Goal: Task Accomplishment & Management: Manage account settings

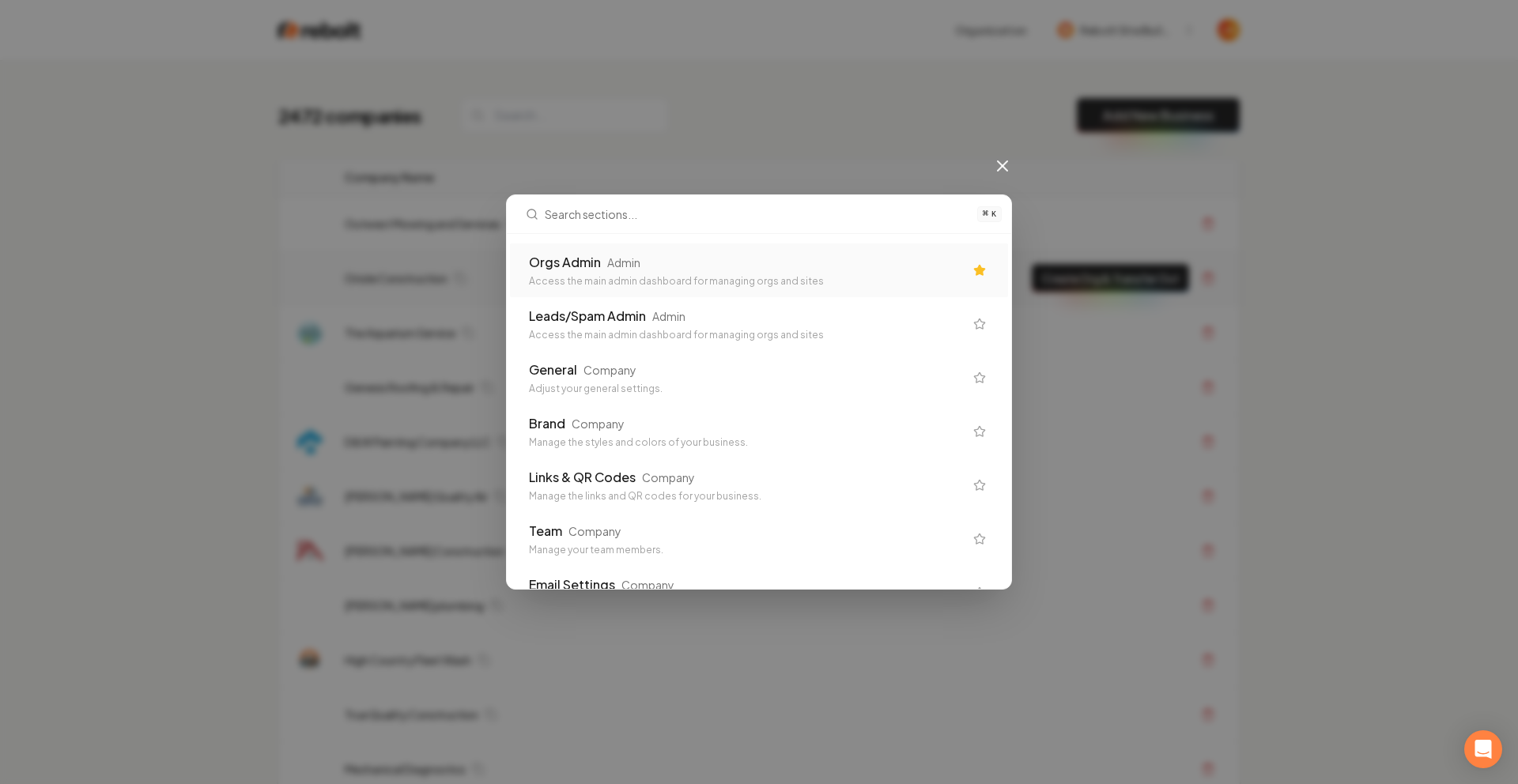
click at [635, 261] on div "Admin" at bounding box center [623, 262] width 33 height 16
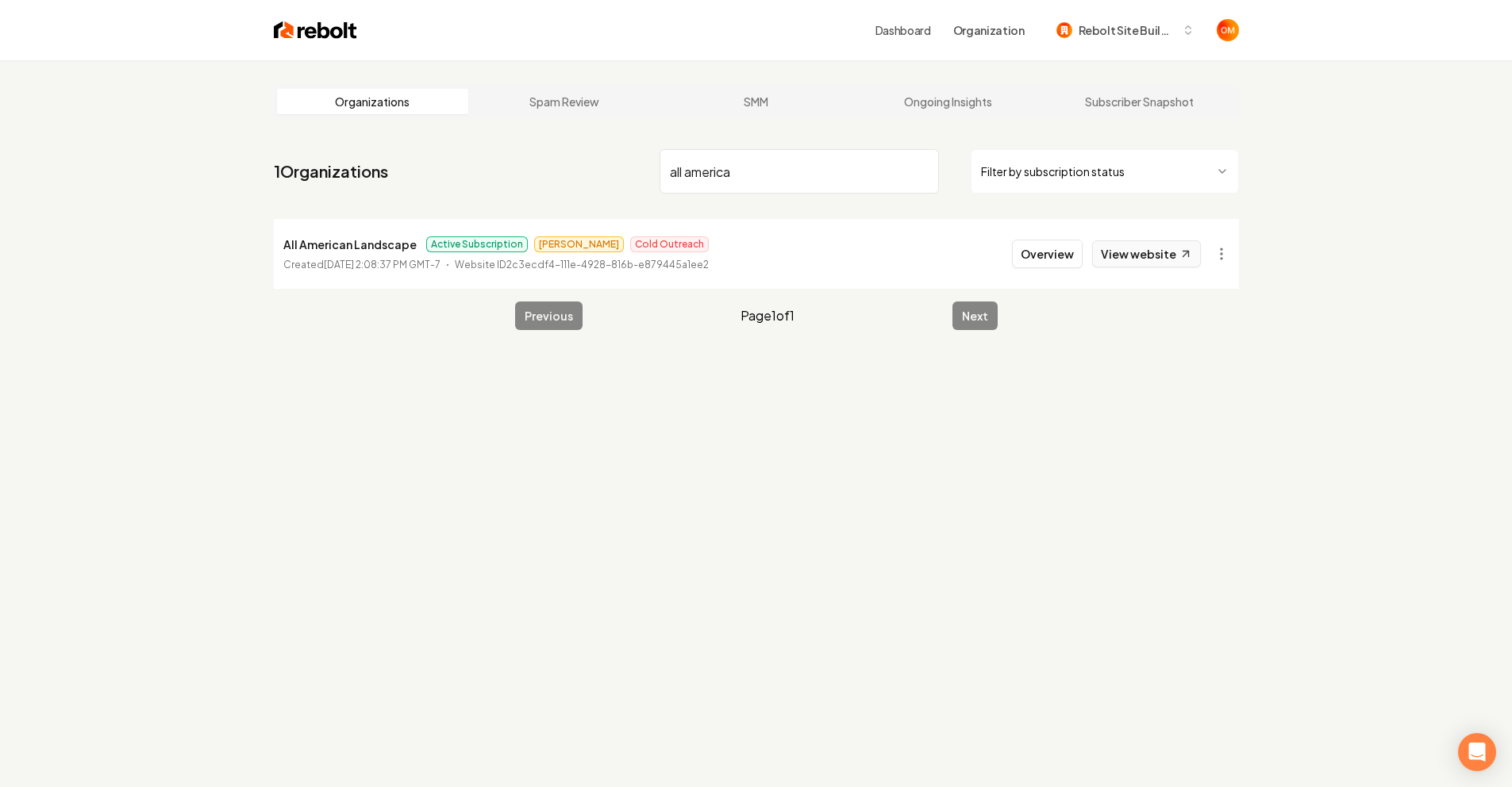
type input "all america"
click at [1116, 249] on link "View website" at bounding box center [1146, 254] width 108 height 27
click at [324, 37] on img at bounding box center [315, 30] width 83 height 22
click at [324, 36] on img at bounding box center [315, 30] width 83 height 22
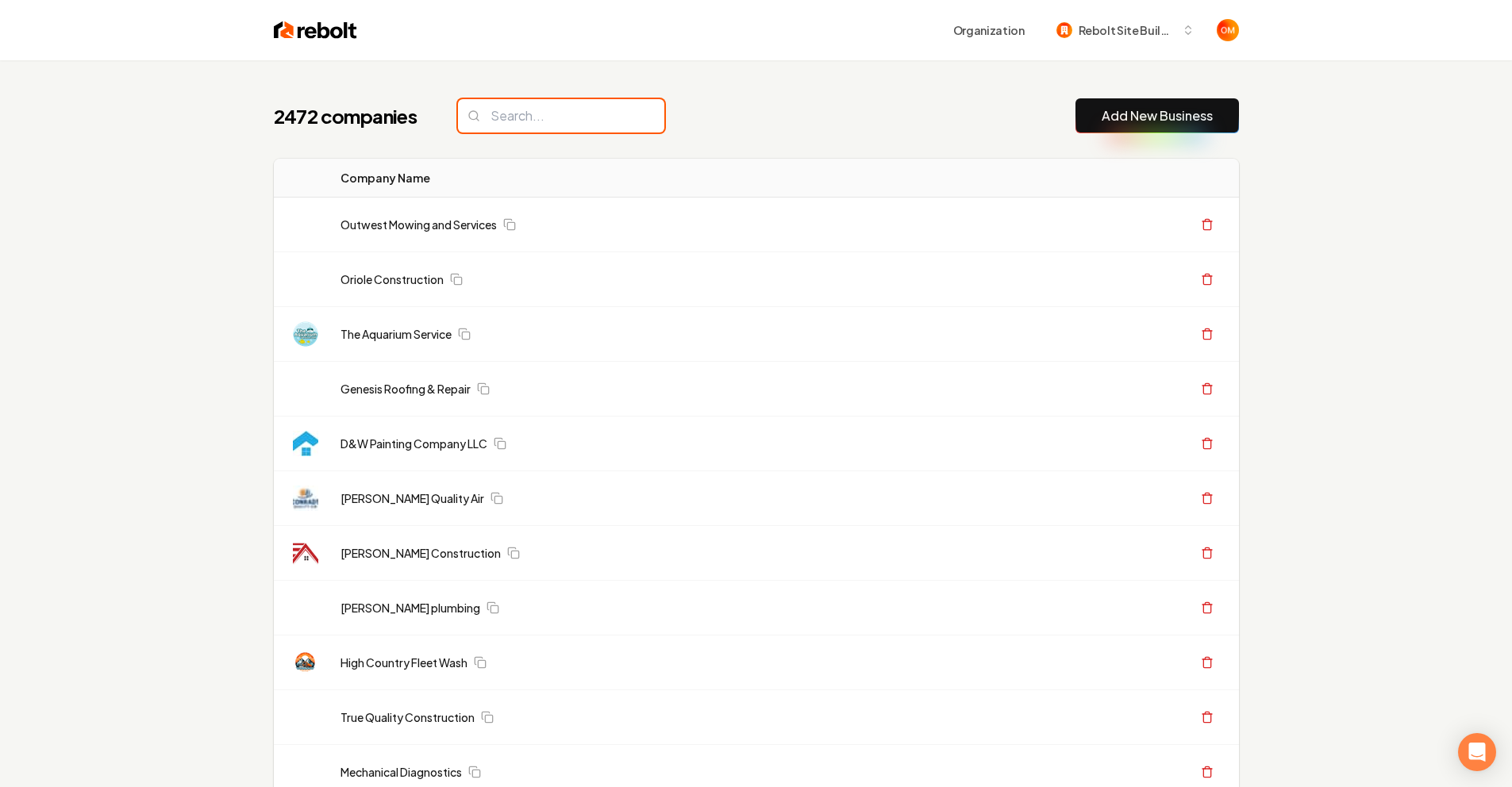
click at [565, 123] on input "search" at bounding box center [561, 115] width 207 height 33
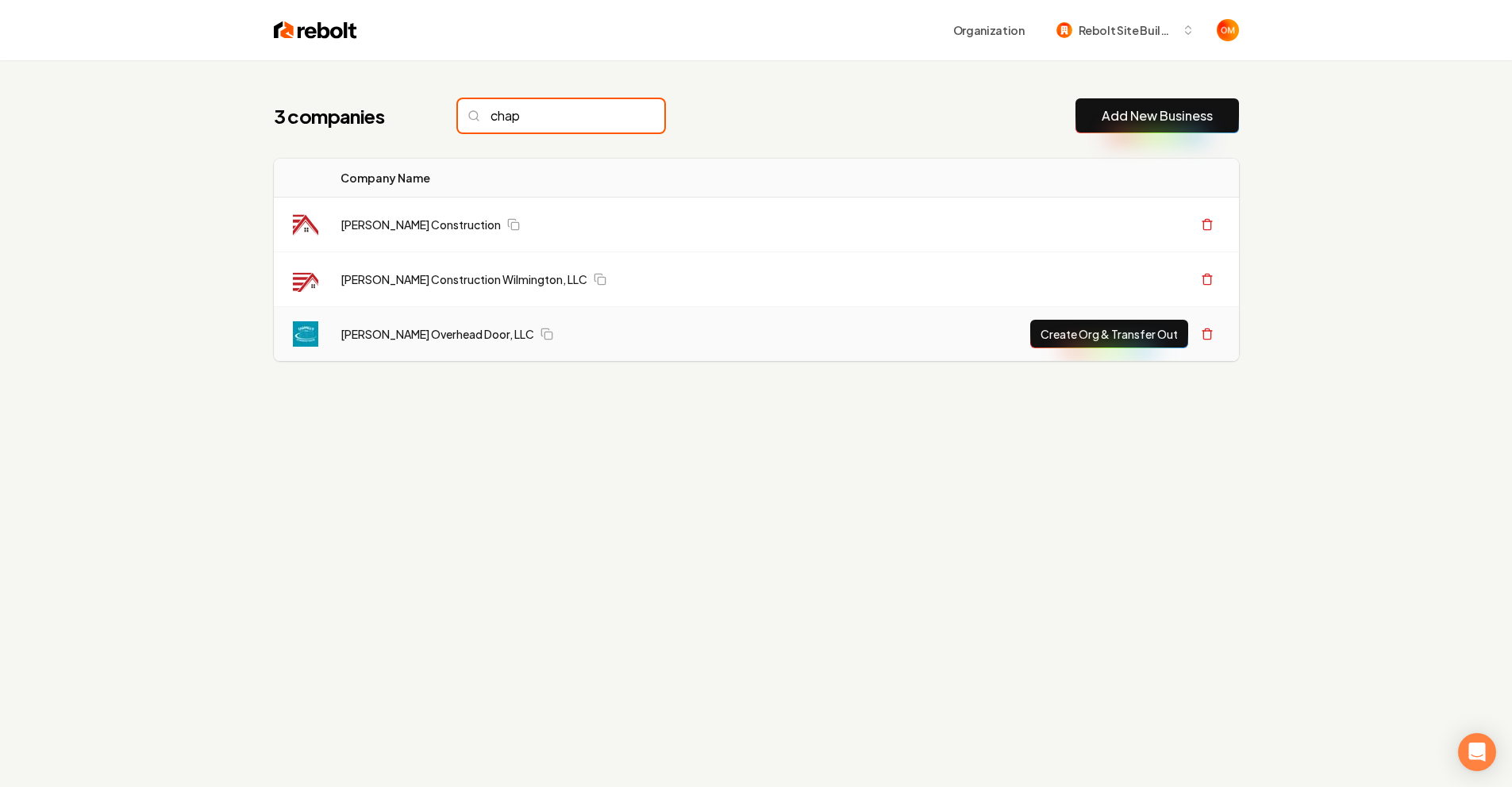
type input "chap"
click at [448, 349] on td "[PERSON_NAME] Overhead Door, LLC" at bounding box center [587, 334] width 518 height 55
click at [446, 332] on link "[PERSON_NAME] Overhead Door, LLC" at bounding box center [437, 333] width 194 height 16
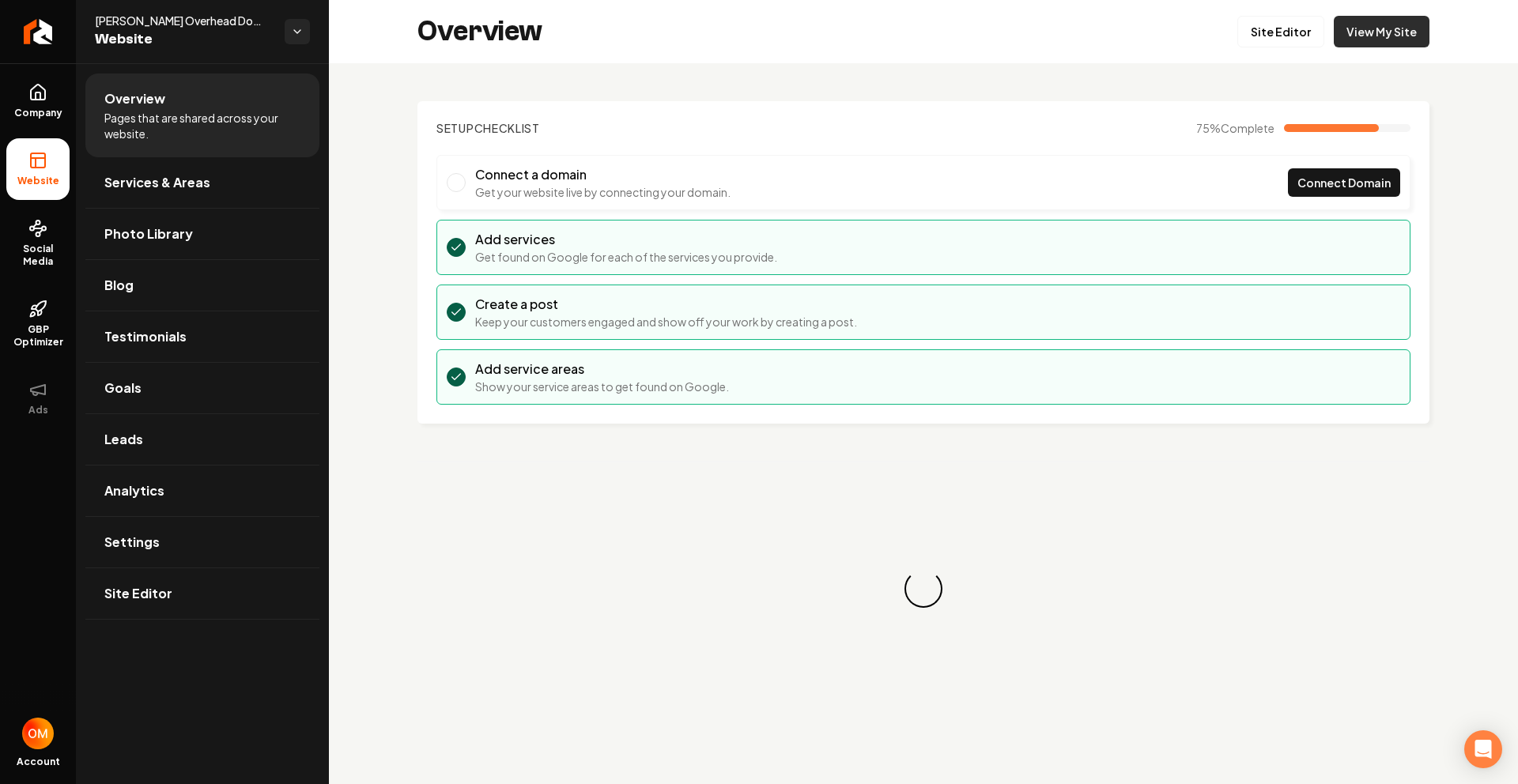
click at [1367, 33] on link "View My Site" at bounding box center [1381, 32] width 95 height 32
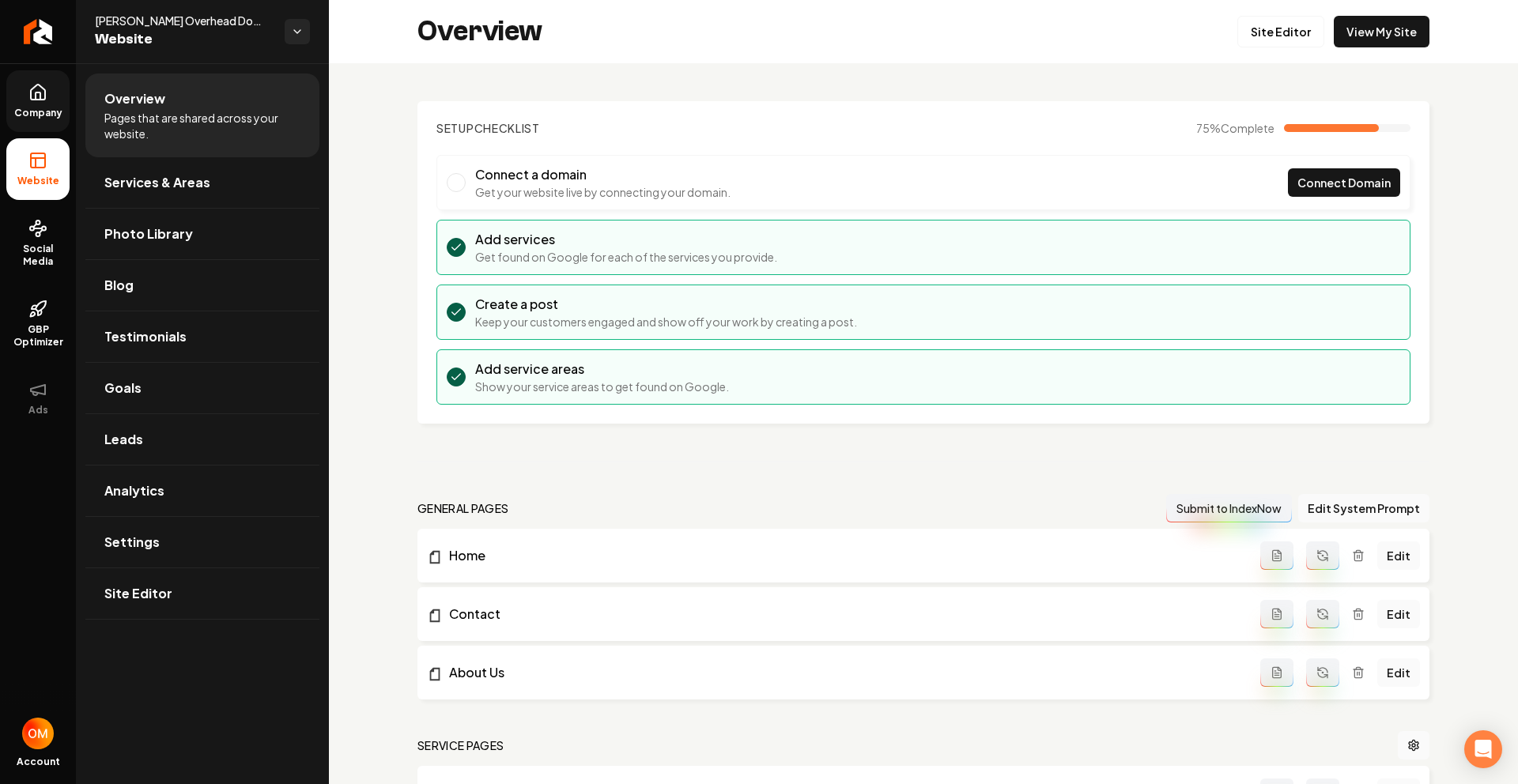
click at [32, 94] on icon at bounding box center [38, 92] width 19 height 19
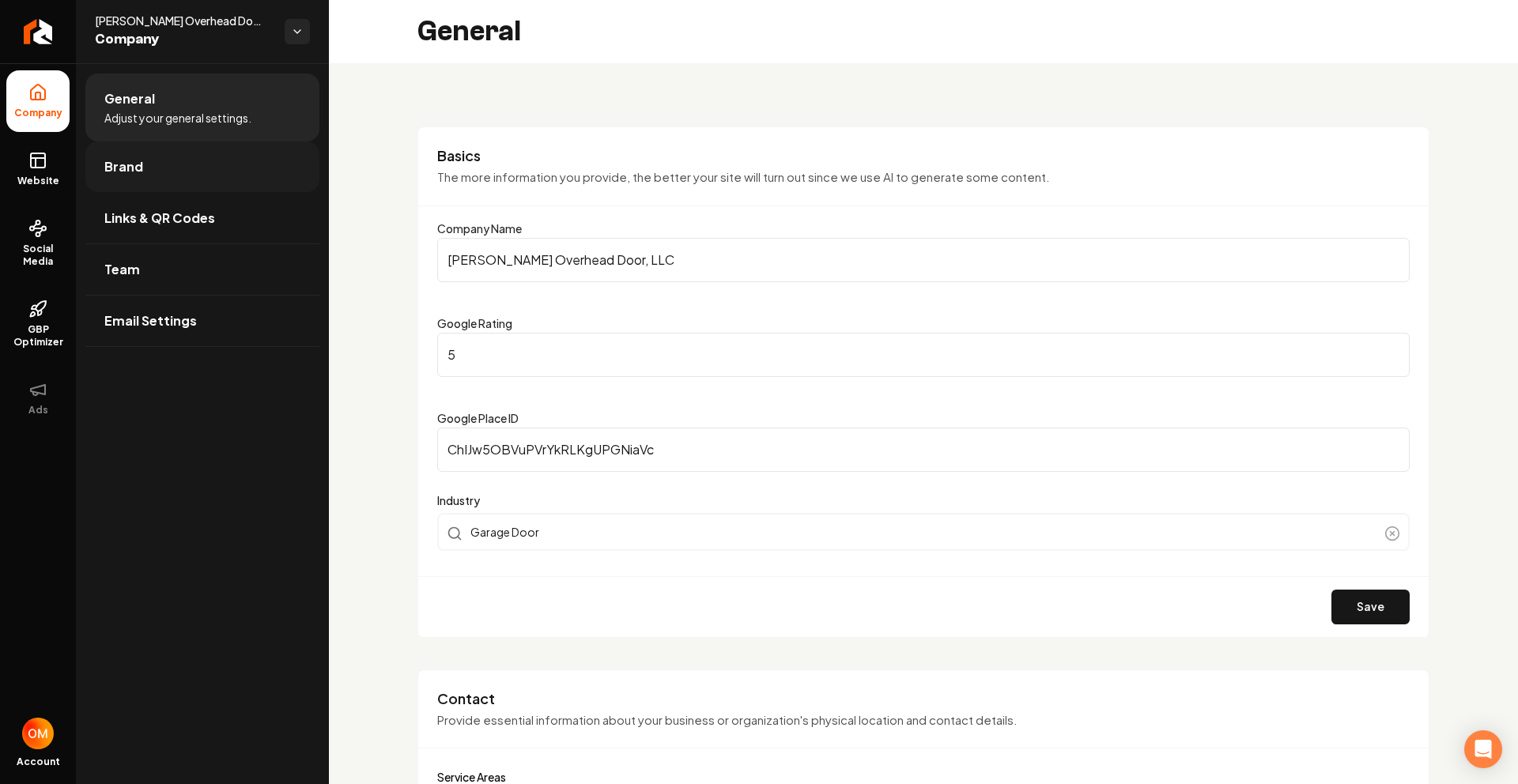
click at [171, 169] on link "Brand" at bounding box center [202, 167] width 234 height 51
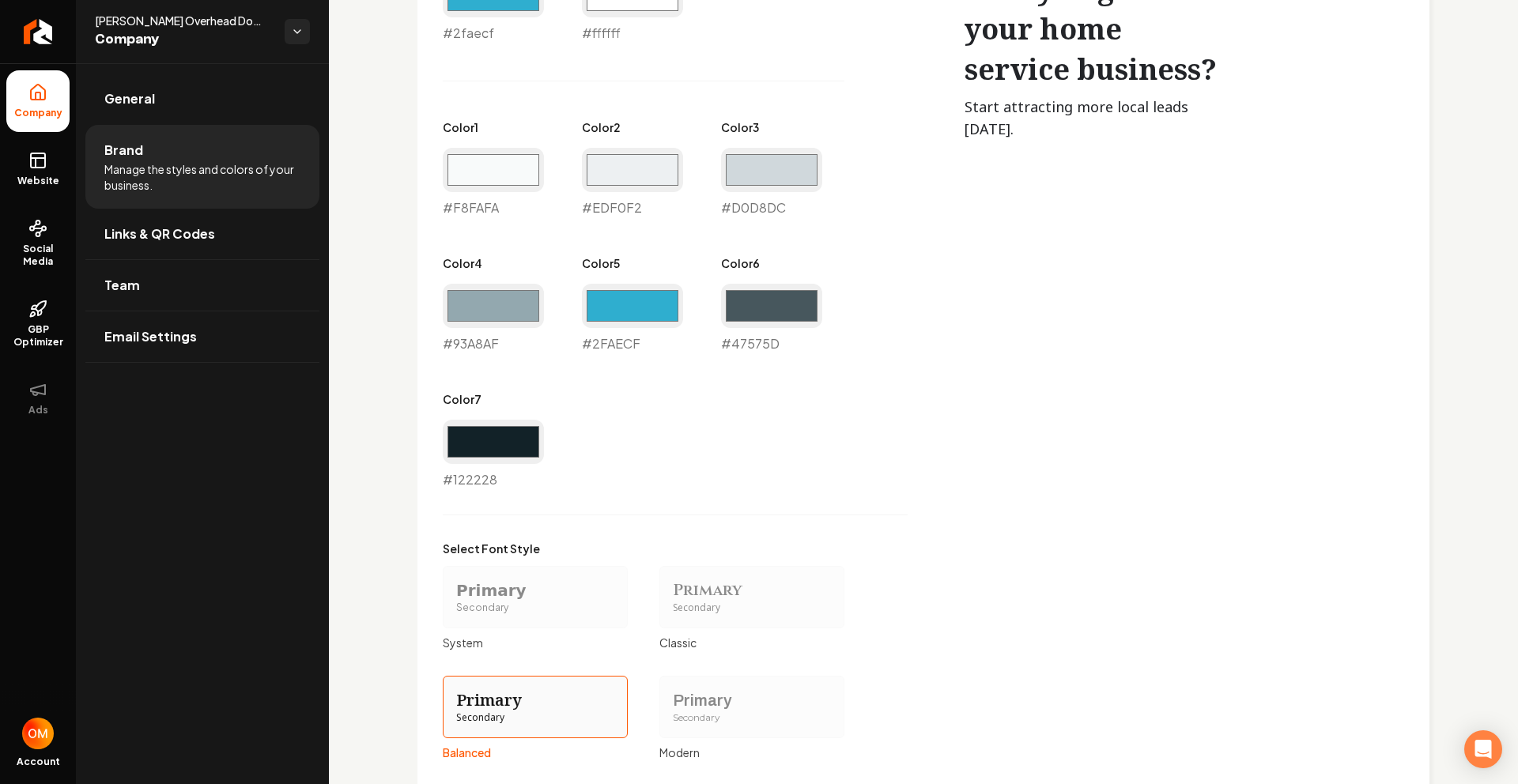
scroll to position [1044, 0]
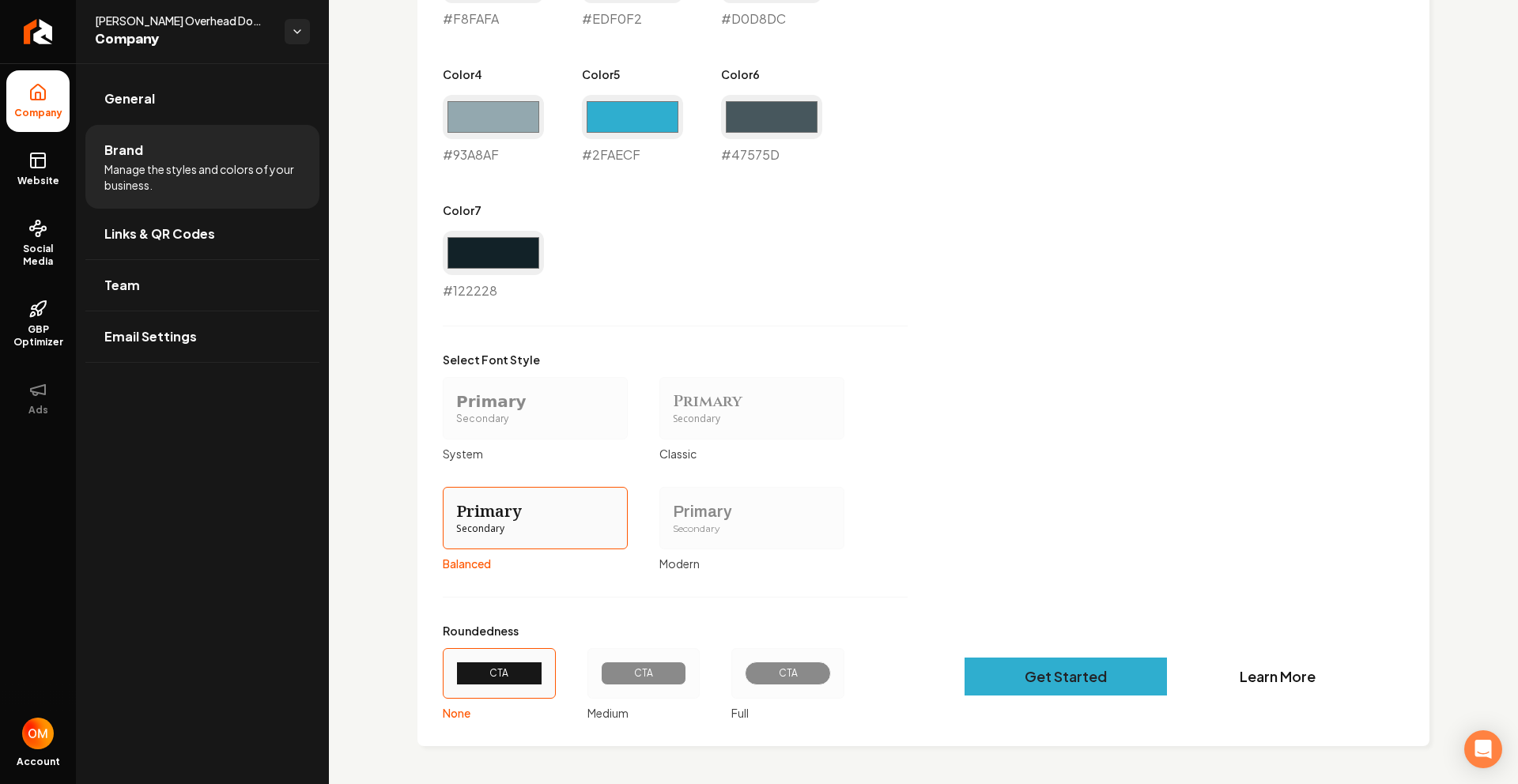
click at [653, 677] on div "CTA" at bounding box center [643, 673] width 59 height 13
click at [600, 677] on button "CTA Medium" at bounding box center [593, 673] width 13 height 13
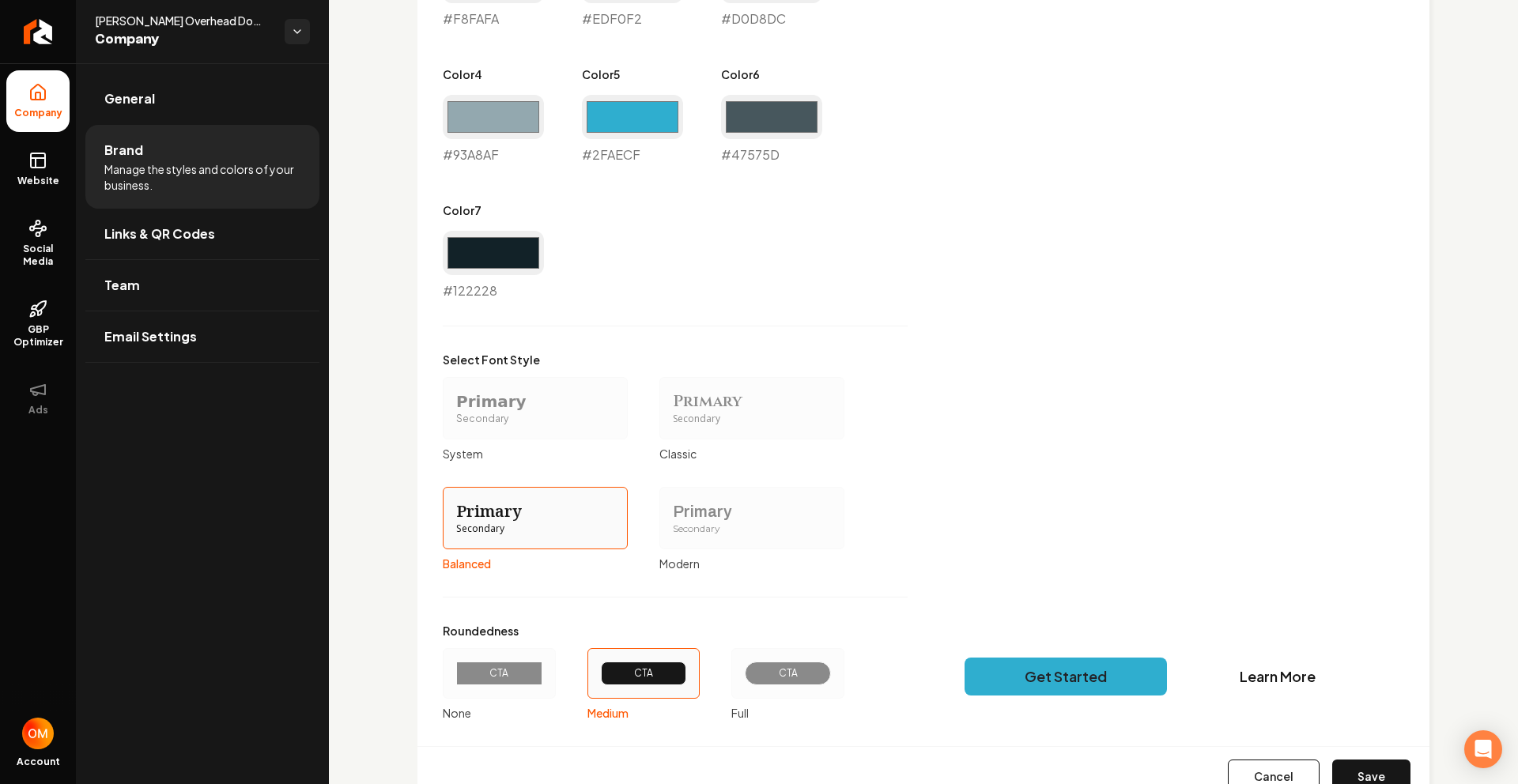
click at [1370, 775] on button "Save" at bounding box center [1371, 776] width 78 height 35
type input "#f8fafa"
type input "#edf0f2"
type input "#d0d8dc"
type input "#93a8af"
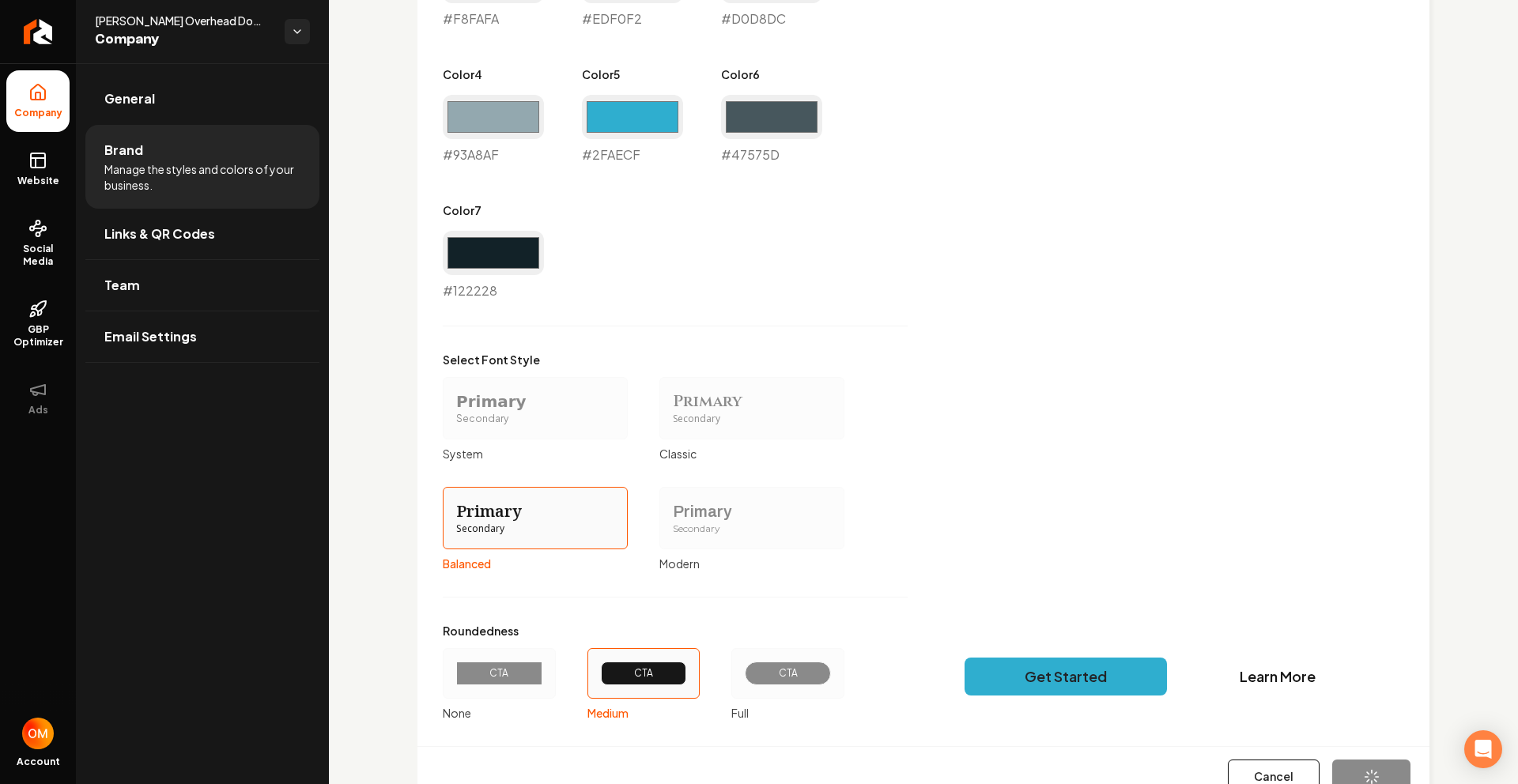
type input "#2faecf"
type input "#47575d"
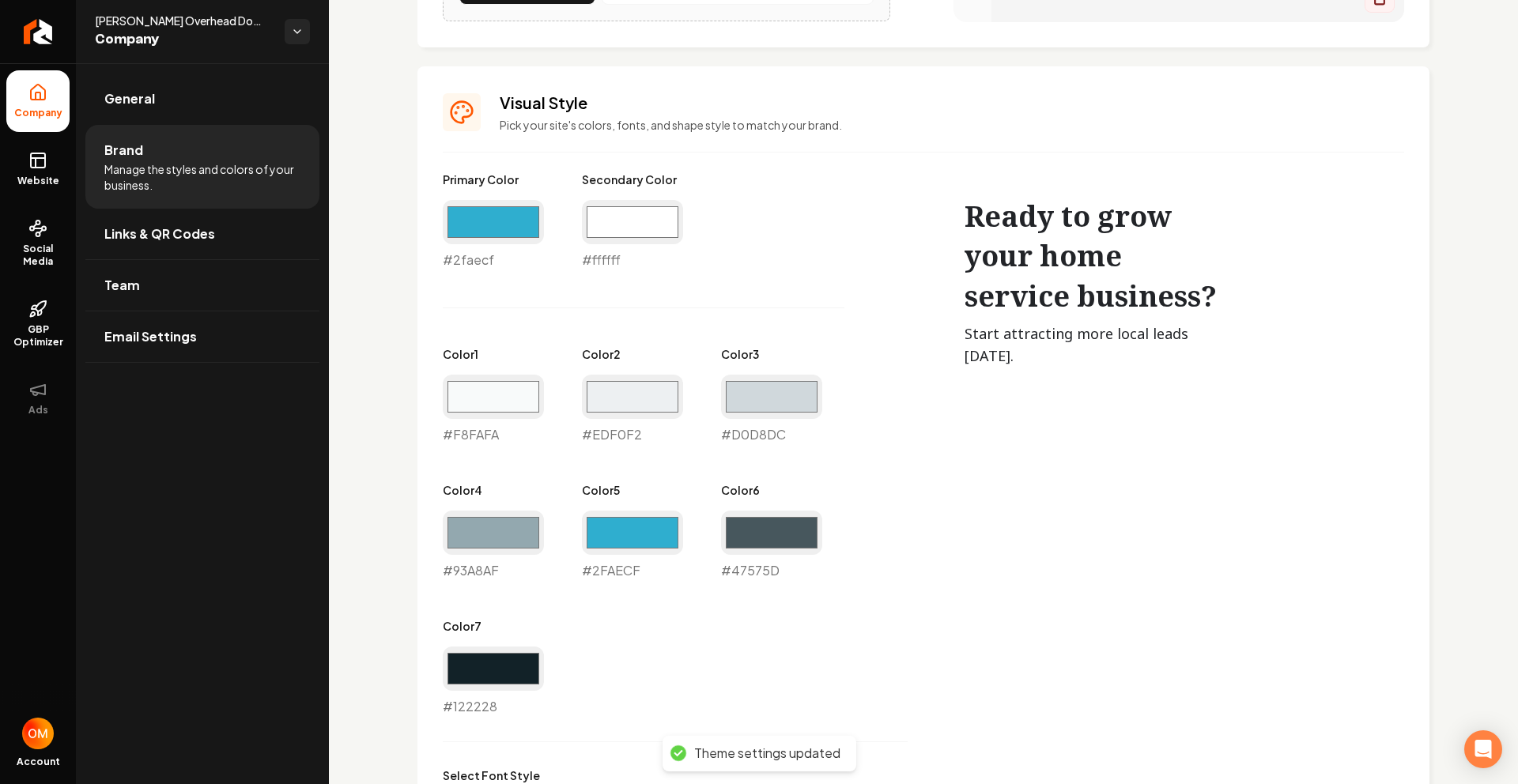
scroll to position [0, 0]
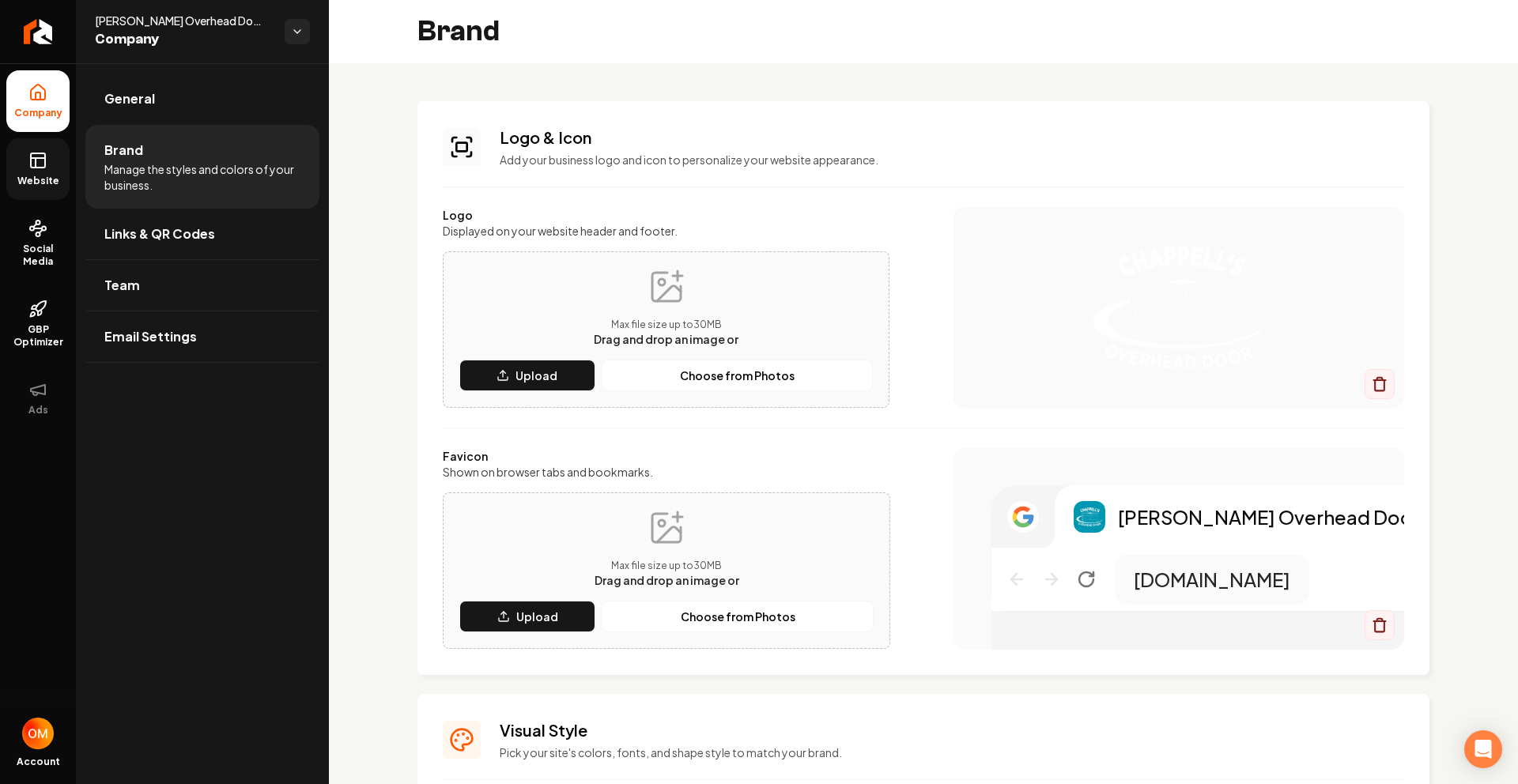
click at [51, 169] on link "Website" at bounding box center [38, 169] width 63 height 62
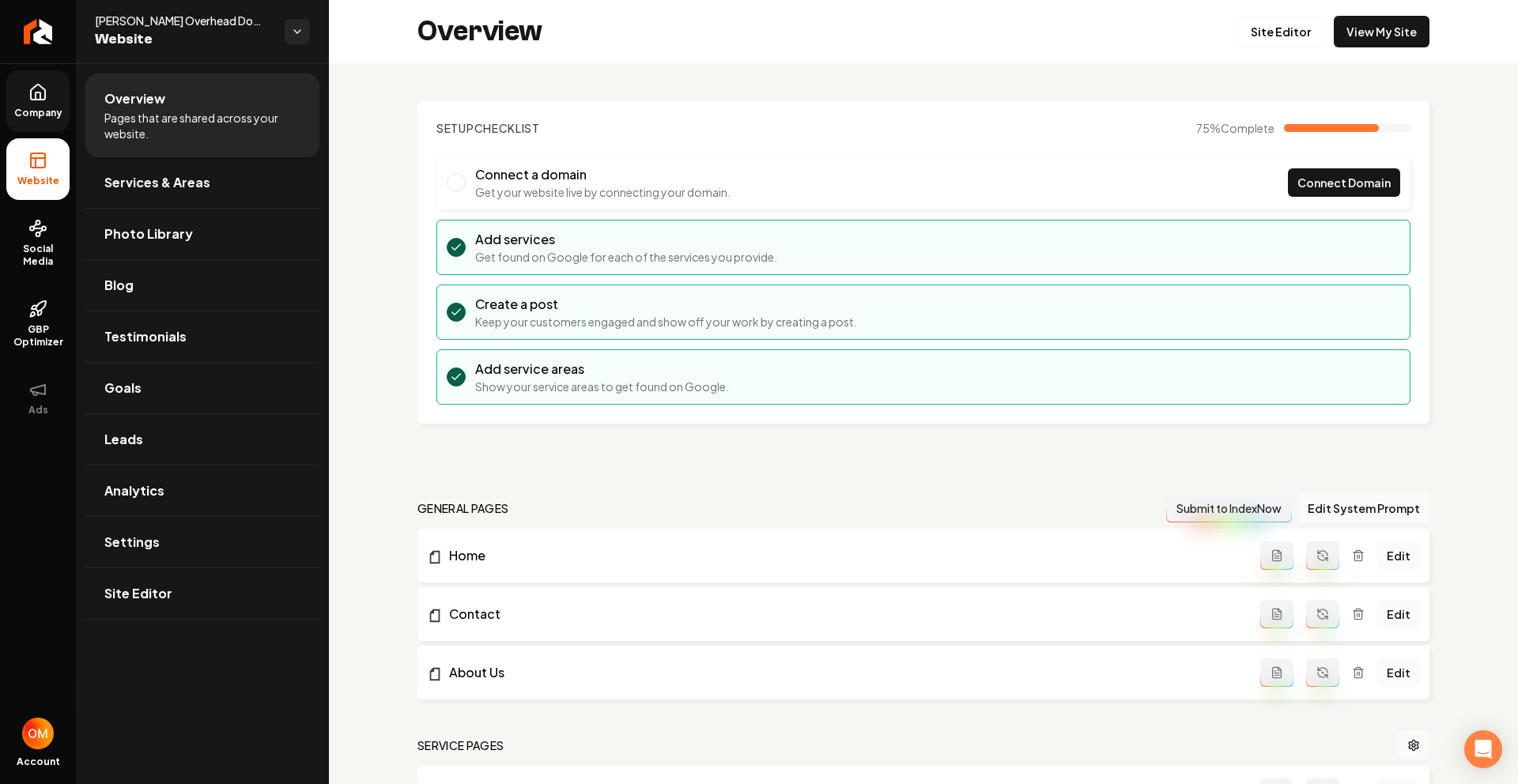
click at [42, 88] on icon at bounding box center [38, 92] width 14 height 15
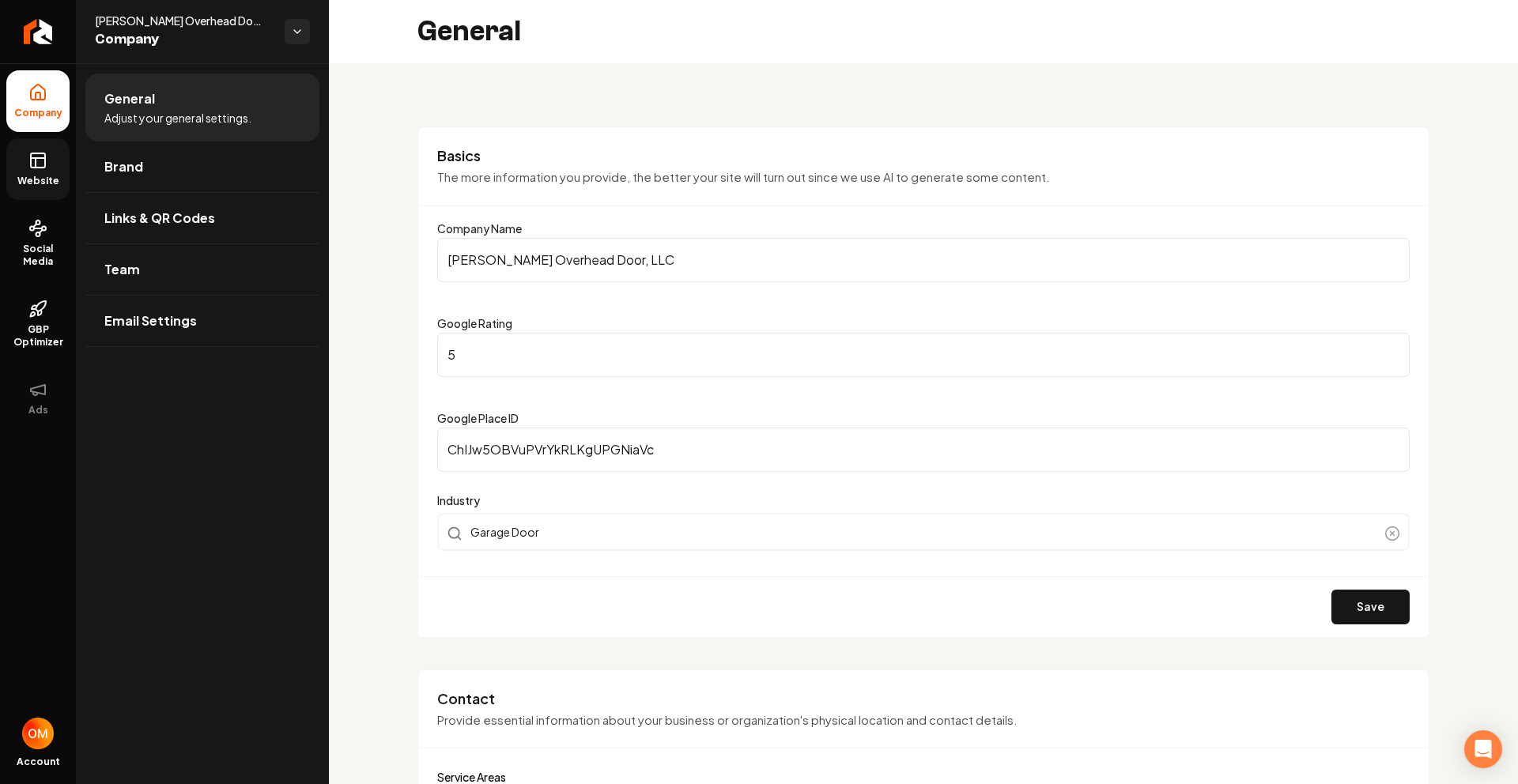
click at [36, 172] on link "Website" at bounding box center [38, 169] width 63 height 62
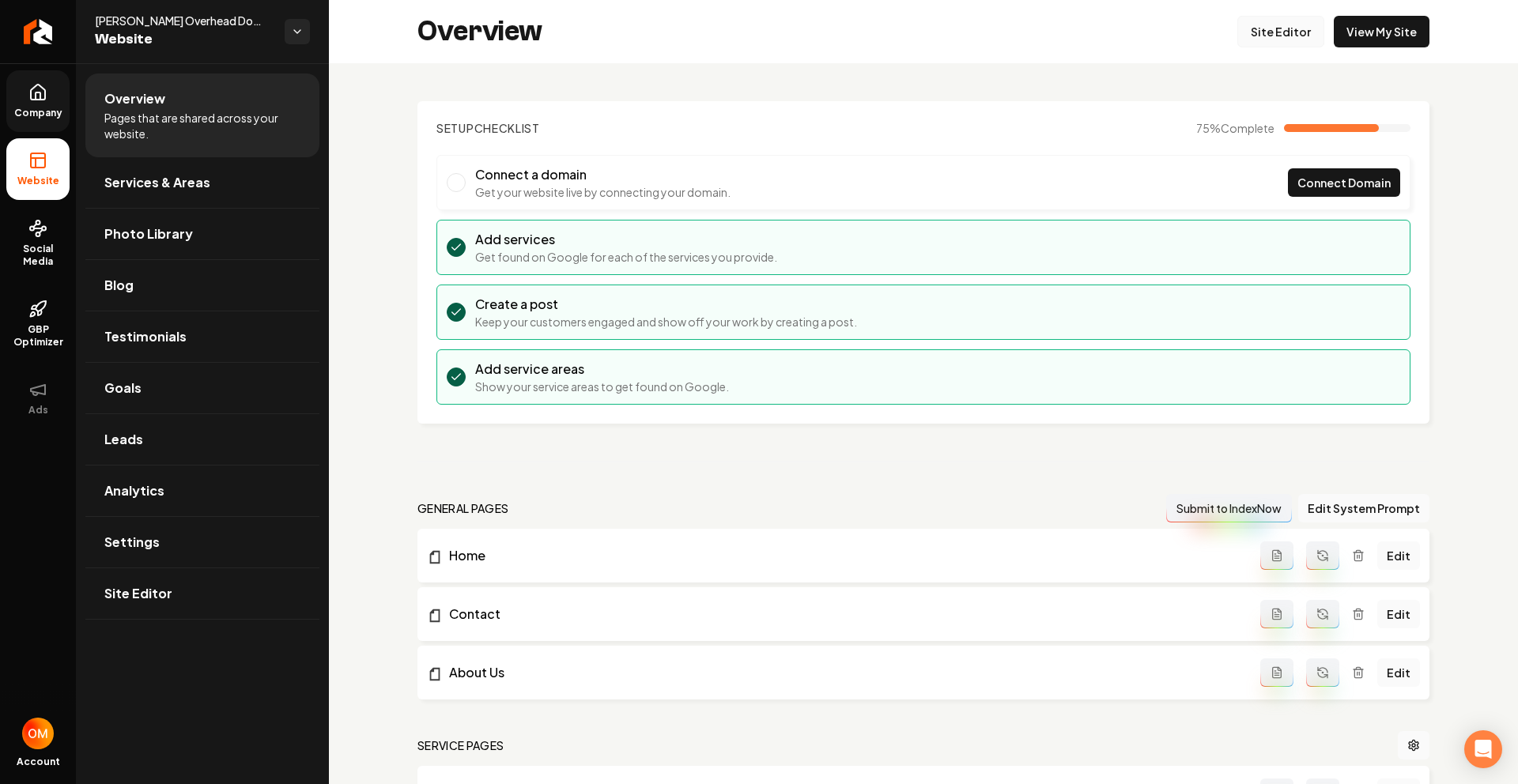
click at [1256, 32] on link "Site Editor" at bounding box center [1280, 32] width 87 height 32
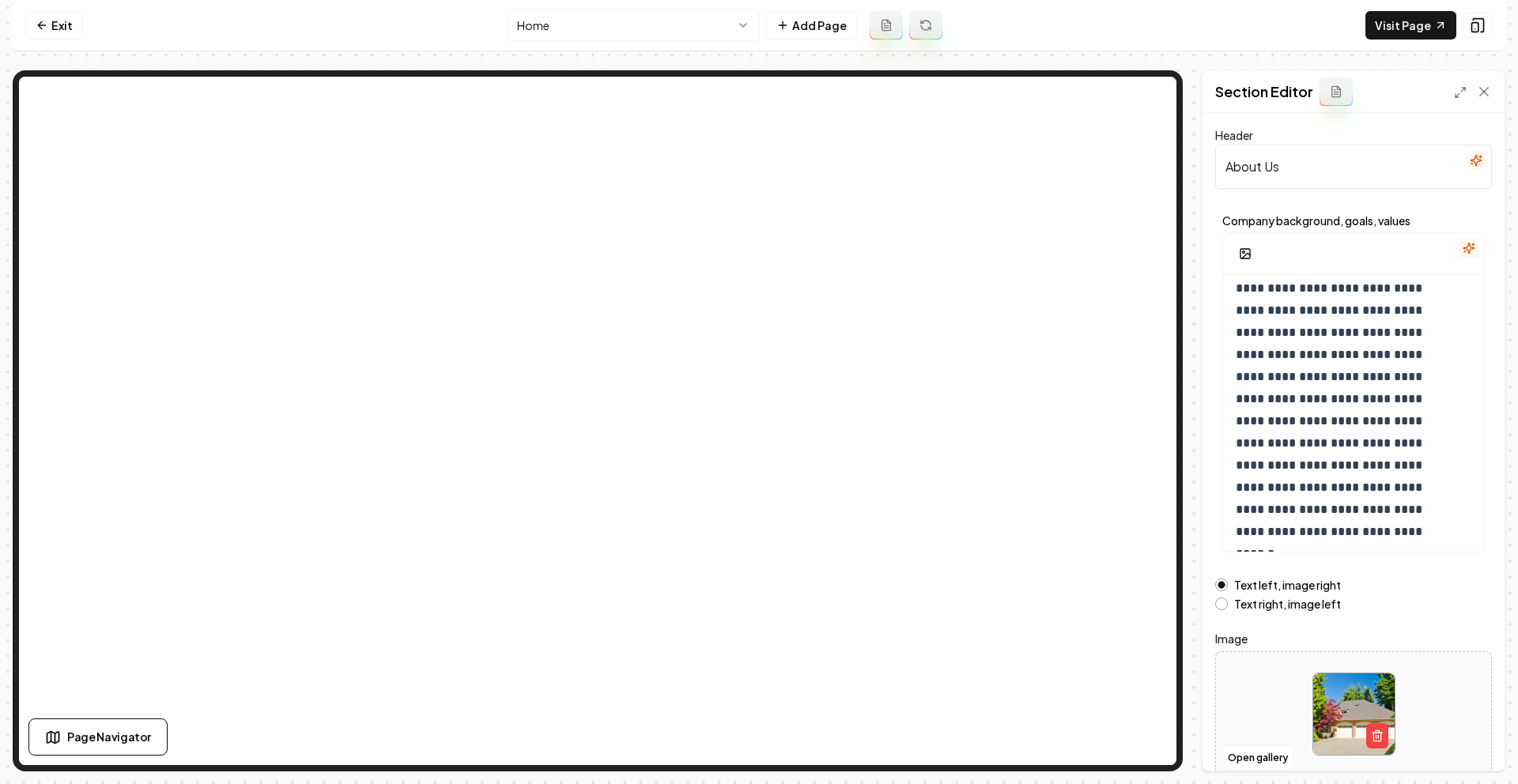
scroll to position [58, 0]
click at [1272, 757] on button "Open gallery" at bounding box center [1257, 758] width 71 height 25
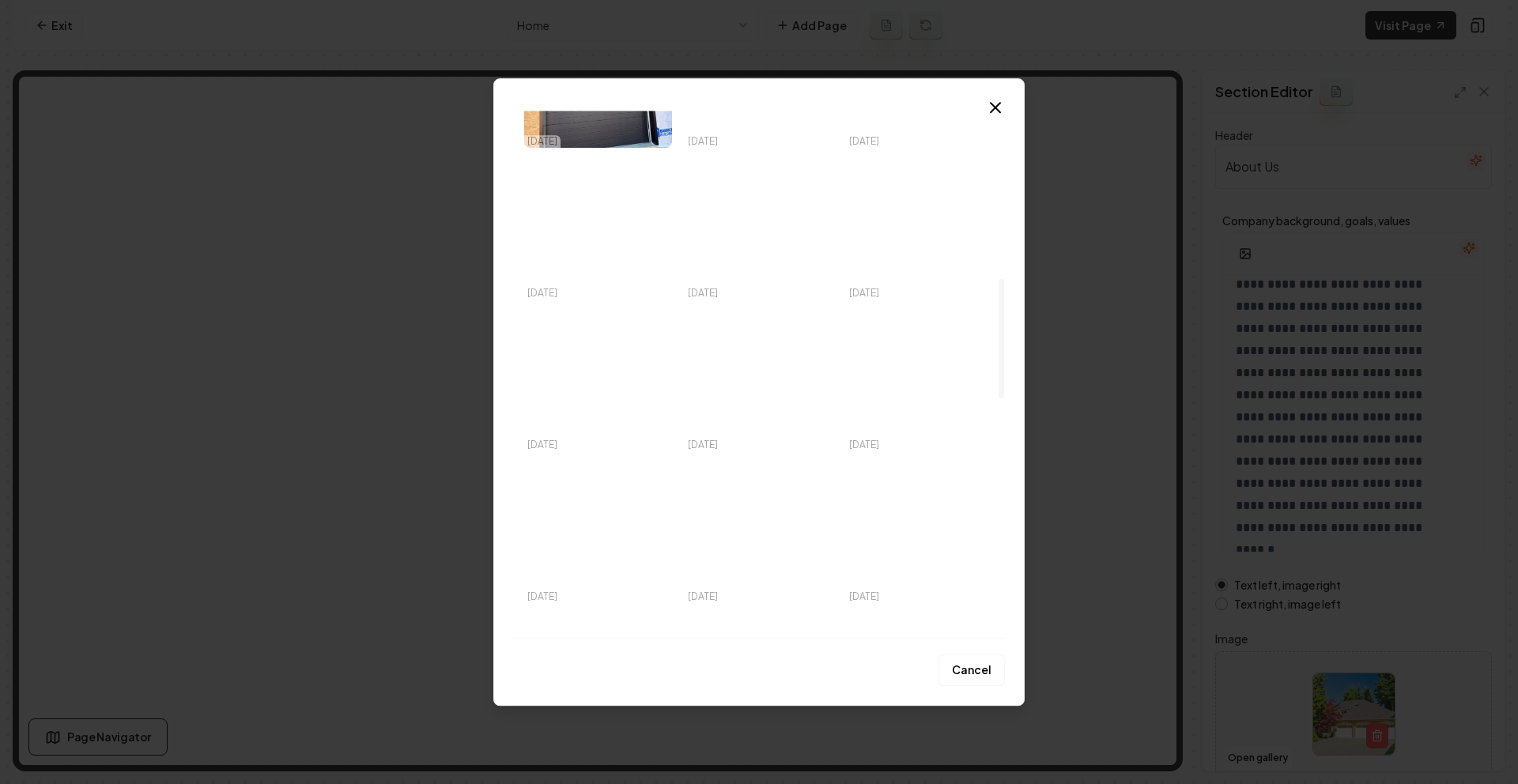
scroll to position [374, 0]
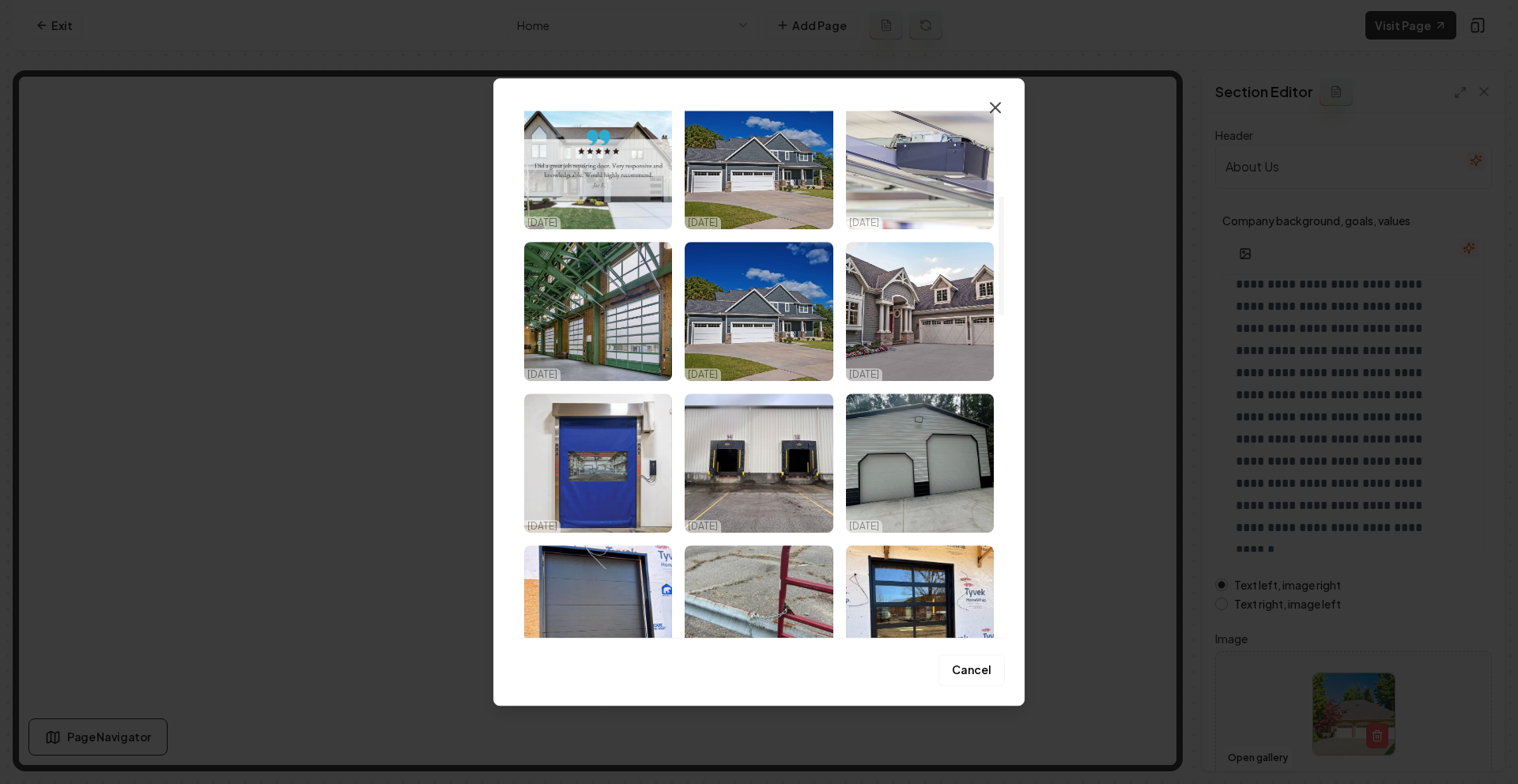
click at [993, 103] on icon "button" at bounding box center [995, 107] width 19 height 19
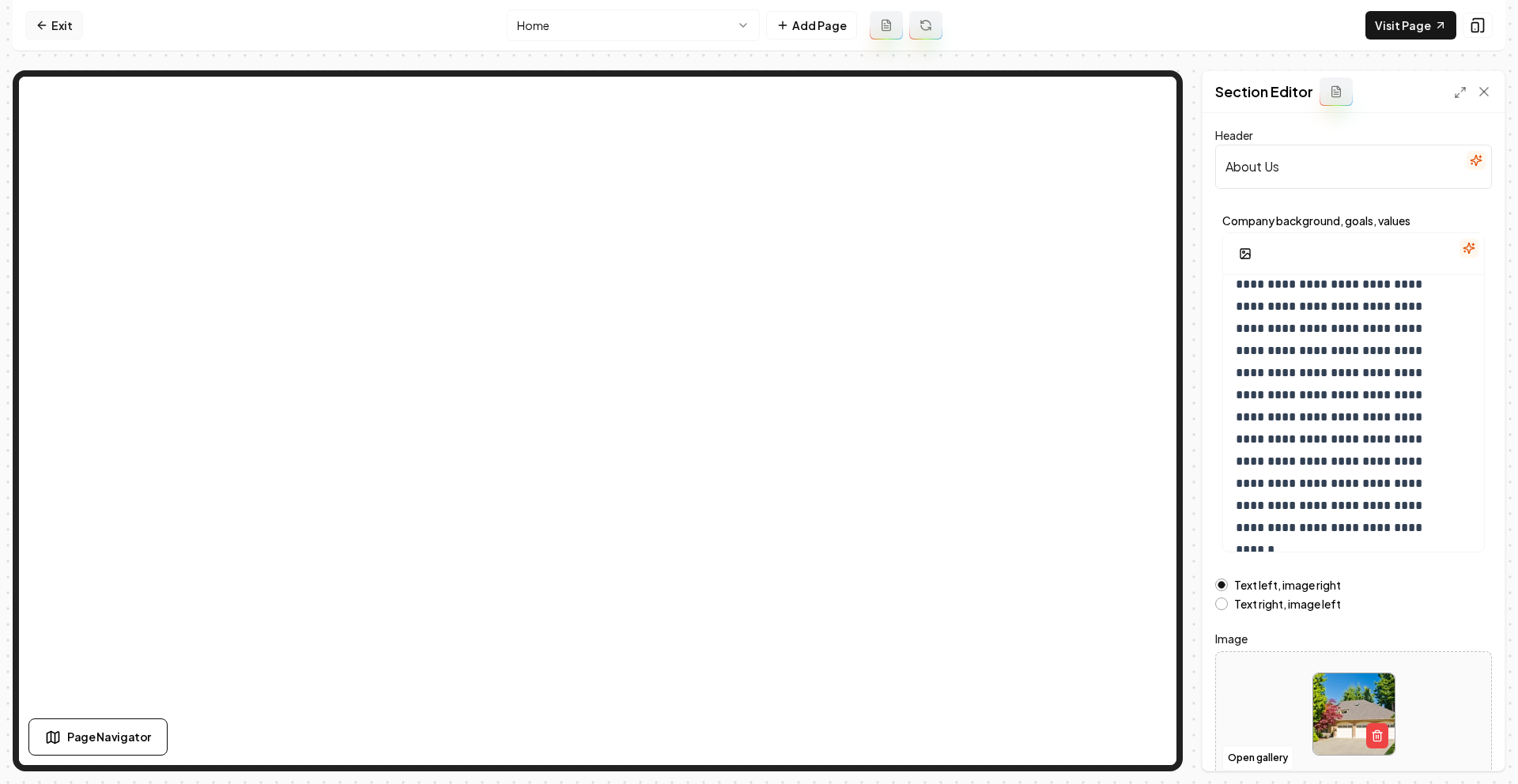
click at [65, 30] on link "Exit" at bounding box center [54, 25] width 57 height 29
